Goal: Information Seeking & Learning: Learn about a topic

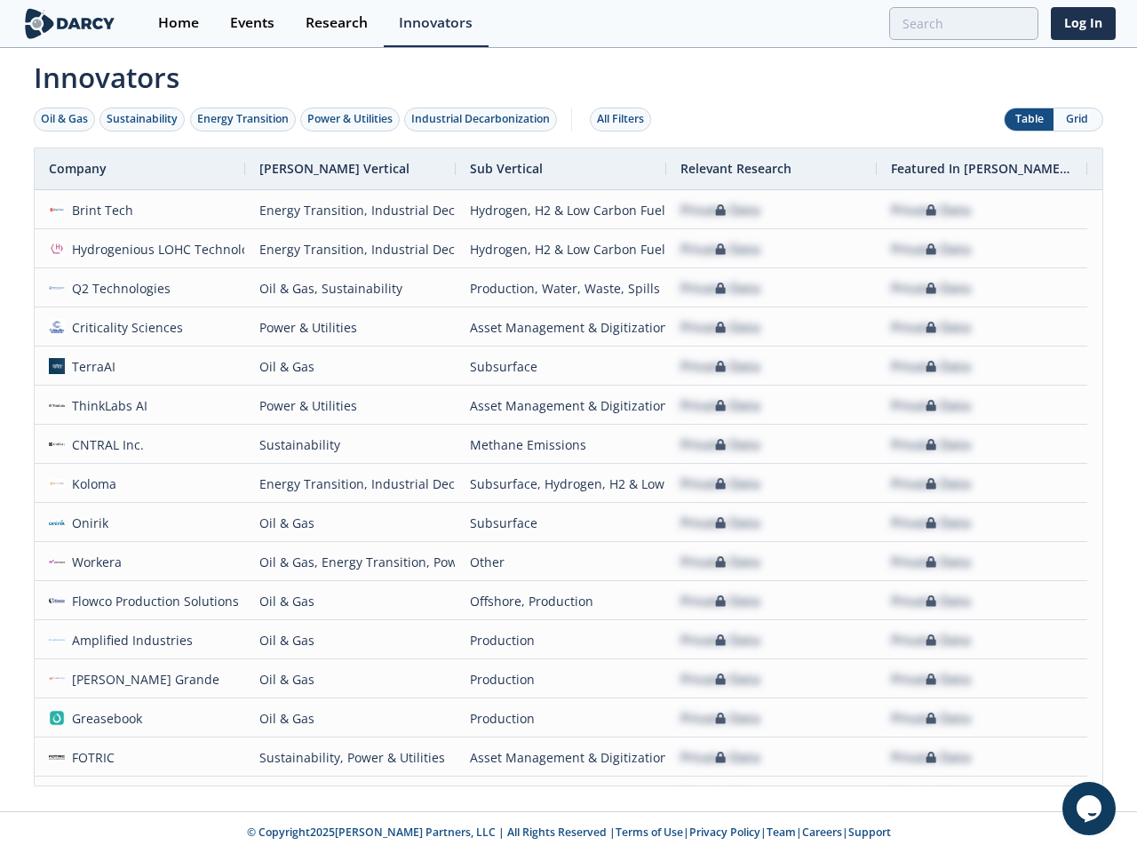
click at [65, 119] on div "Oil & Gas" at bounding box center [64, 119] width 47 height 16
click at [143, 119] on div "Sustainability" at bounding box center [142, 119] width 71 height 16
click at [243, 119] on div "Energy Transition" at bounding box center [243, 119] width 92 height 16
click at [352, 119] on div "Power & Utilities" at bounding box center [349, 119] width 85 height 16
click at [484, 119] on div "Industrial Decarbonization" at bounding box center [480, 119] width 139 height 16
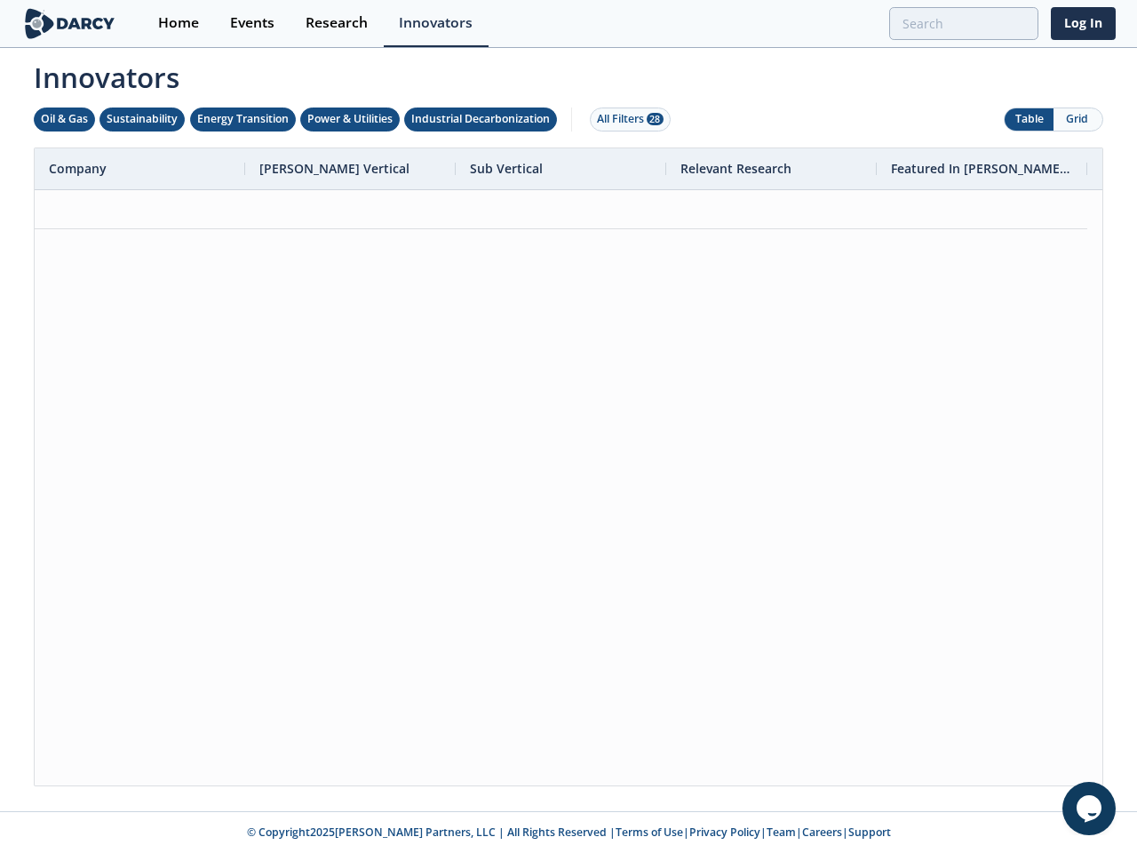
click at [626, 119] on div "All Filters 28" at bounding box center [630, 119] width 67 height 16
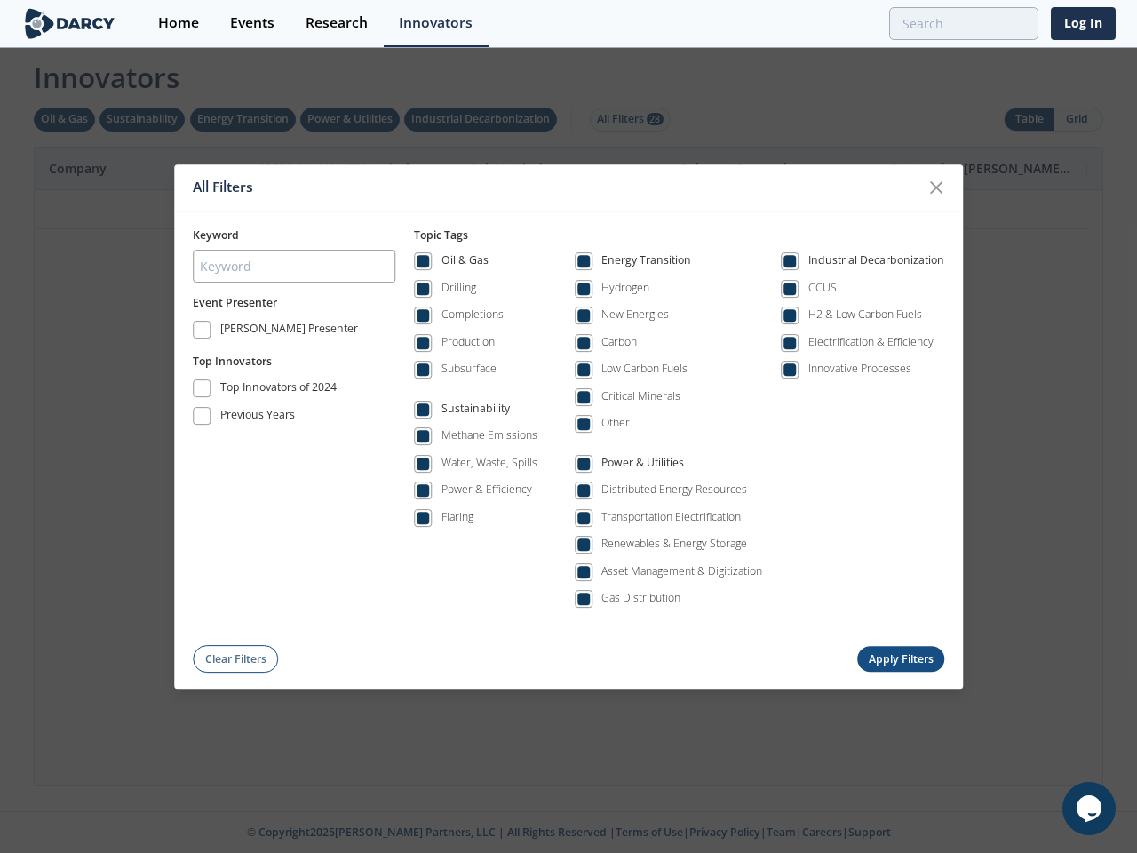
click at [1029, 119] on div "All Filters Keyword Event Presenter [PERSON_NAME] Presenter Top Innovators Top …" at bounding box center [568, 426] width 1137 height 853
